Goal: Transaction & Acquisition: Purchase product/service

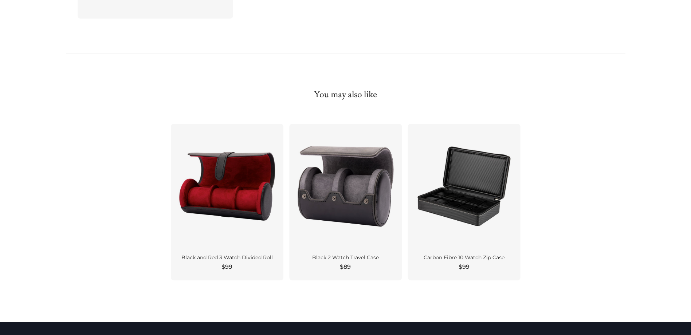
scroll to position [619, 0]
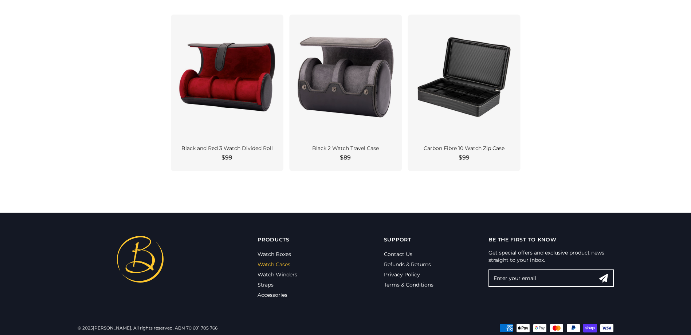
click at [283, 262] on link "Watch Cases" at bounding box center [274, 264] width 33 height 7
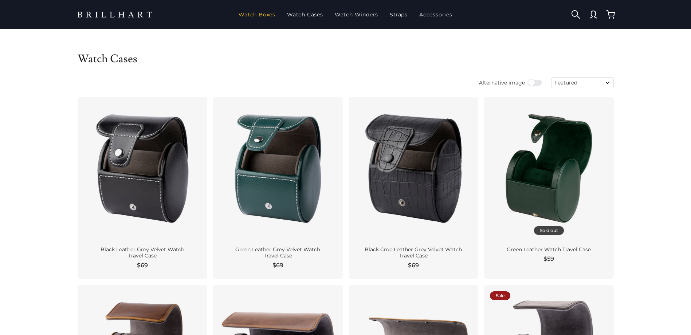
click at [247, 13] on link "Watch Boxes" at bounding box center [257, 14] width 43 height 19
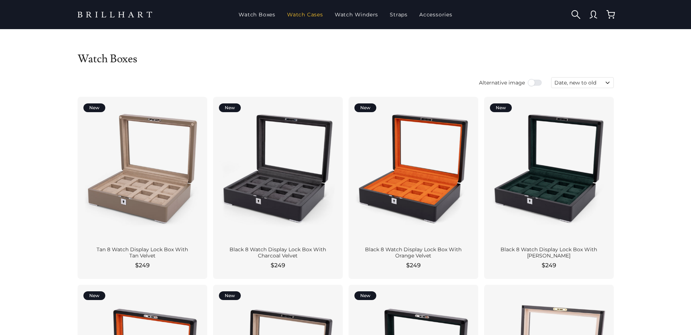
click at [306, 18] on link "Watch Cases" at bounding box center [305, 14] width 42 height 19
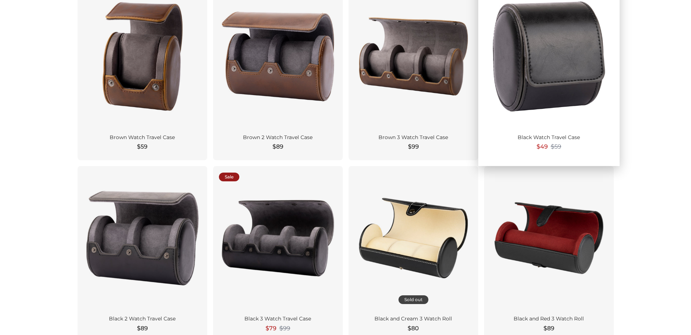
scroll to position [364, 0]
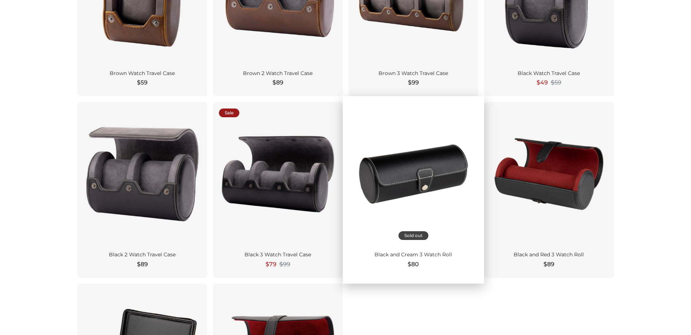
click at [410, 175] on div at bounding box center [414, 174] width 118 height 132
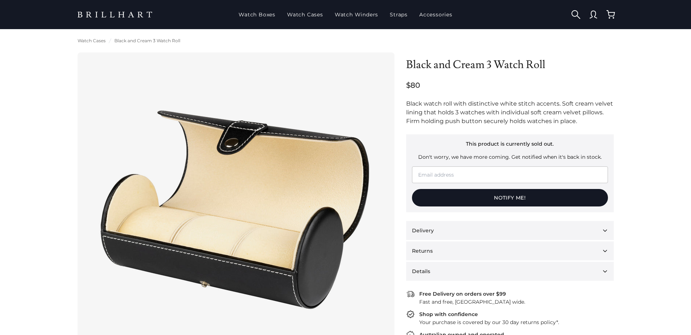
click at [267, 251] on img at bounding box center [234, 209] width 291 height 291
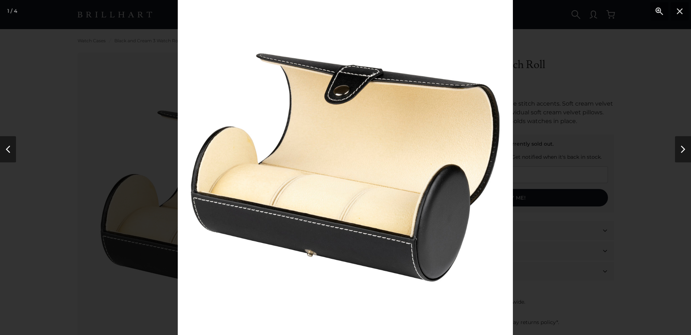
click at [294, 171] on img at bounding box center [345, 167] width 335 height 335
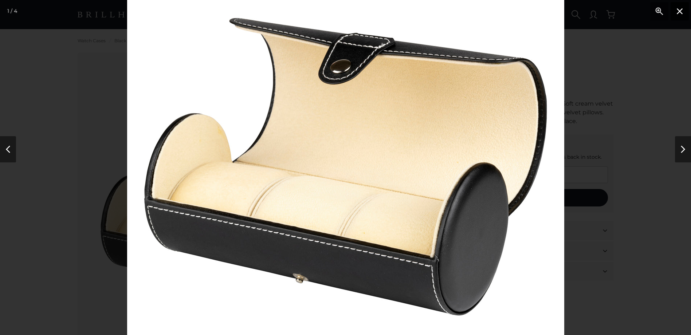
click at [680, 12] on button "Close" at bounding box center [680, 11] width 18 height 18
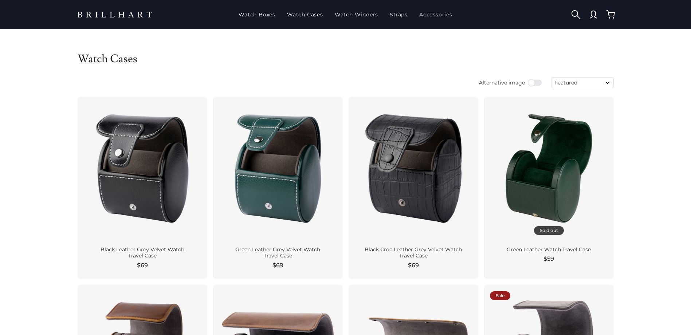
scroll to position [423, 0]
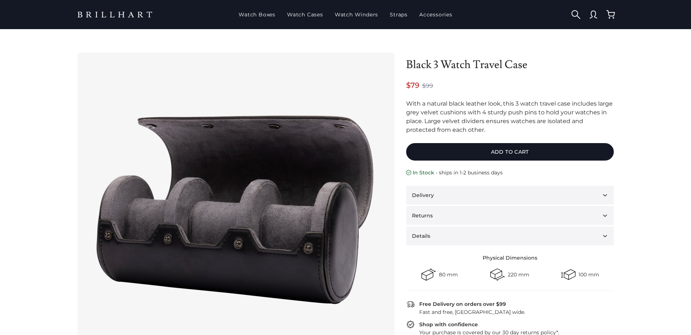
scroll to position [619, 0]
